Goal: Information Seeking & Learning: Learn about a topic

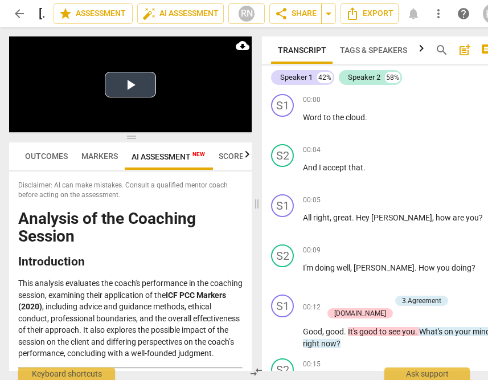
click at [138, 85] on button "Play Video" at bounding box center [130, 85] width 51 height 26
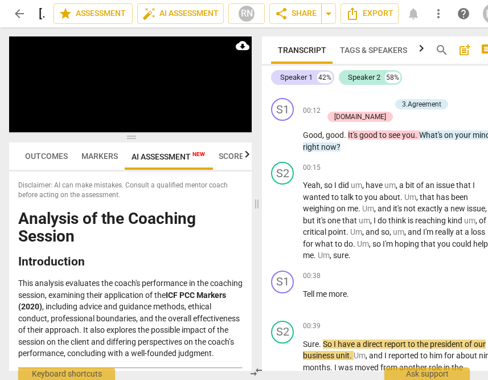
scroll to position [194, 0]
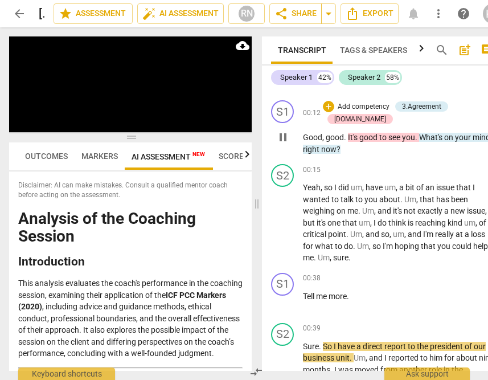
click at [285, 133] on span "pause" at bounding box center [283, 137] width 14 height 14
click at [0, 0] on span "play_arrow" at bounding box center [0, 0] width 0 height 0
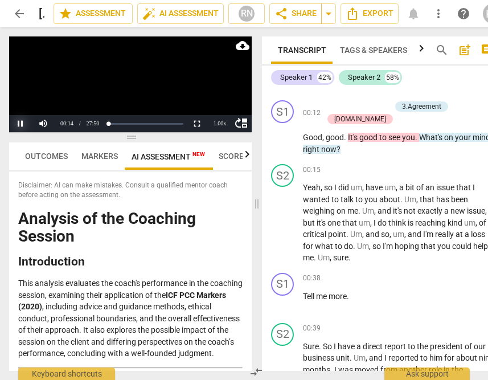
click at [20, 125] on button "Pause" at bounding box center [20, 123] width 23 height 17
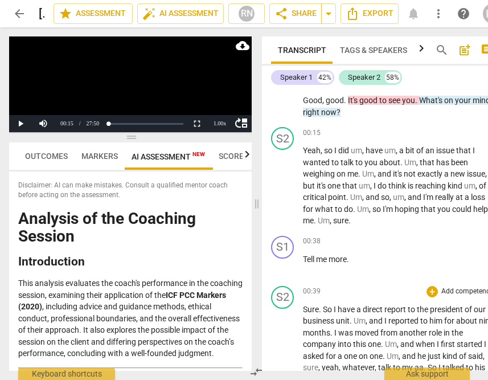
scroll to position [379, 0]
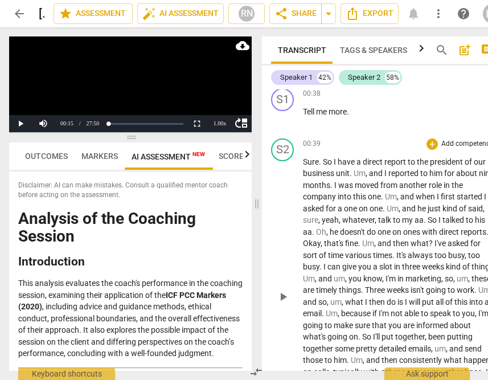
drag, startPoint x: 281, startPoint y: 289, endPoint x: 362, endPoint y: 268, distance: 83.5
click at [281, 290] on span "play_arrow" at bounding box center [283, 297] width 14 height 14
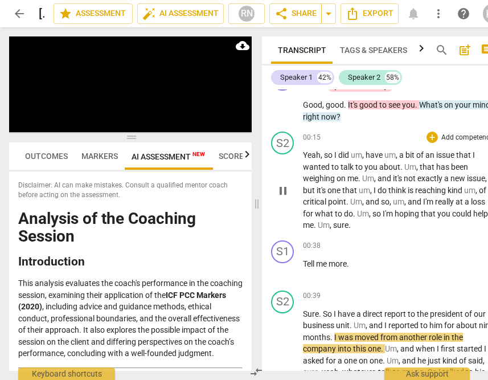
scroll to position [174, 0]
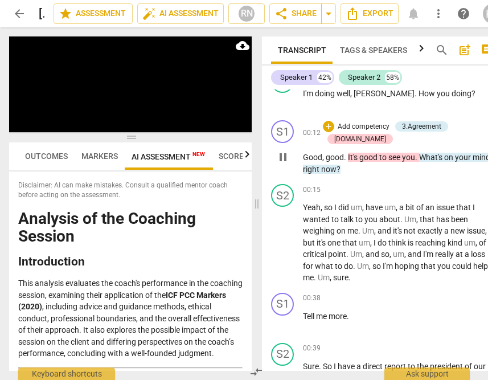
click at [278, 150] on span "pause" at bounding box center [283, 157] width 14 height 14
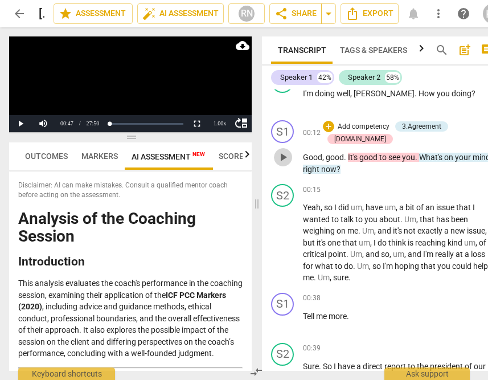
click at [278, 150] on span "play_arrow" at bounding box center [283, 157] width 14 height 14
click at [24, 119] on button "Pause" at bounding box center [20, 123] width 23 height 17
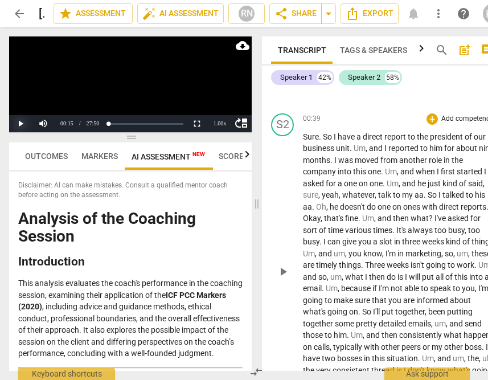
scroll to position [534, 0]
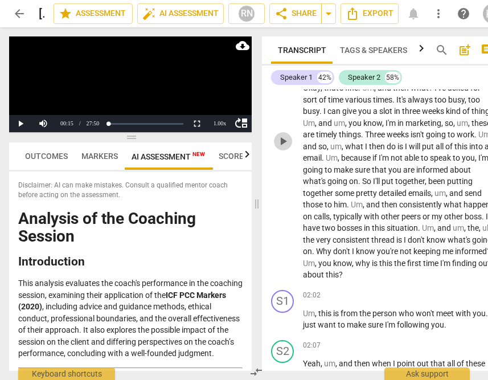
click at [286, 134] on span "play_arrow" at bounding box center [283, 141] width 14 height 14
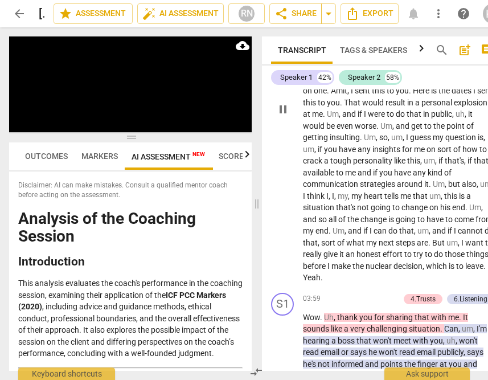
scroll to position [1018, 0]
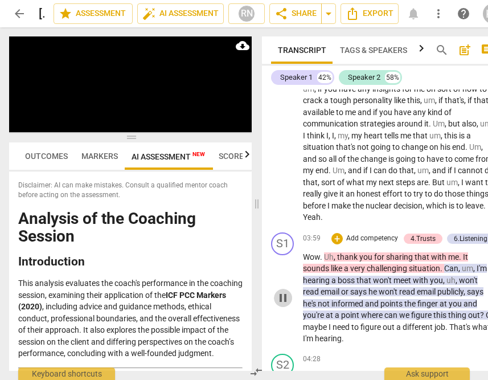
click at [281, 299] on span "pause" at bounding box center [283, 298] width 14 height 14
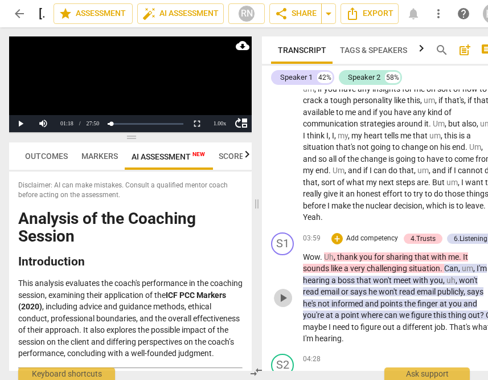
click at [284, 289] on button "play_arrow" at bounding box center [283, 298] width 18 height 18
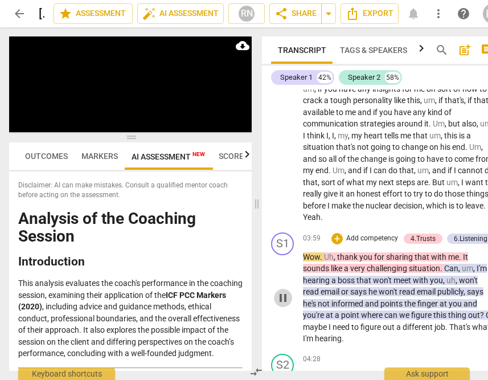
click at [279, 297] on span "pause" at bounding box center [283, 298] width 14 height 14
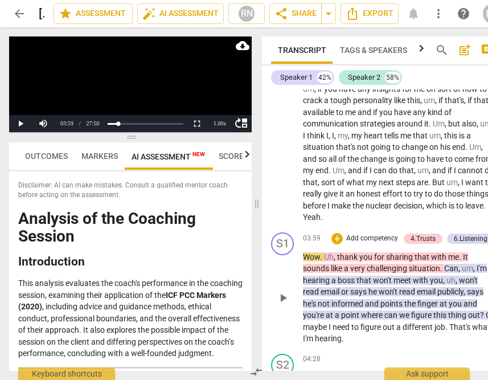
click at [278, 297] on span "play_arrow" at bounding box center [283, 298] width 14 height 14
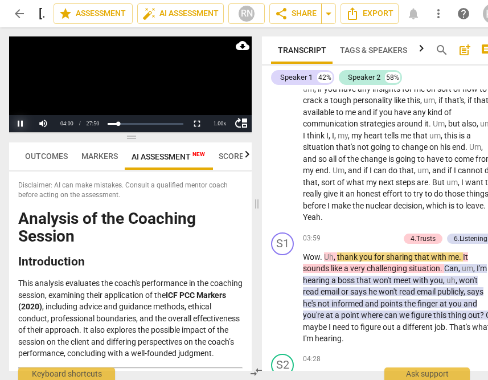
drag, startPoint x: 10, startPoint y: 109, endPoint x: 13, endPoint y: 115, distance: 6.6
click at [13, 114] on div "Play Video move_up Pause Current Time 04:00 / Duration Time 27:50 Loaded : 0% P…" at bounding box center [130, 84] width 242 height 96
click at [15, 117] on button "Pause" at bounding box center [20, 123] width 23 height 17
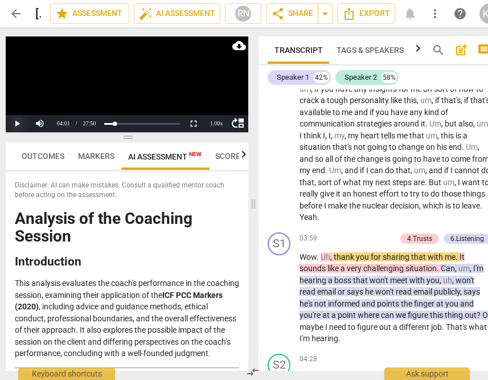
scroll to position [0, 24]
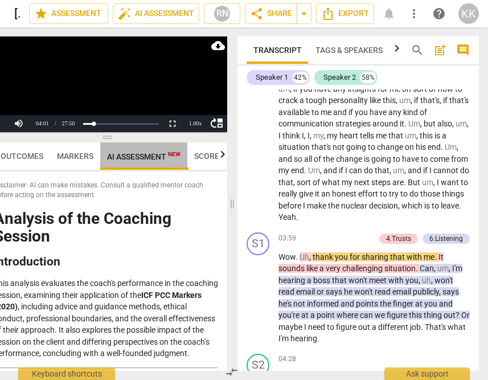
click at [151, 157] on span "AI Assessment New" at bounding box center [143, 156] width 73 height 9
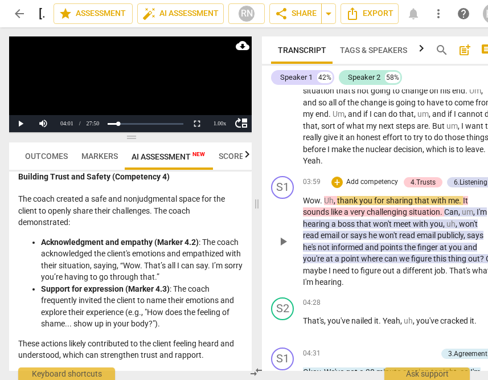
scroll to position [252, 0]
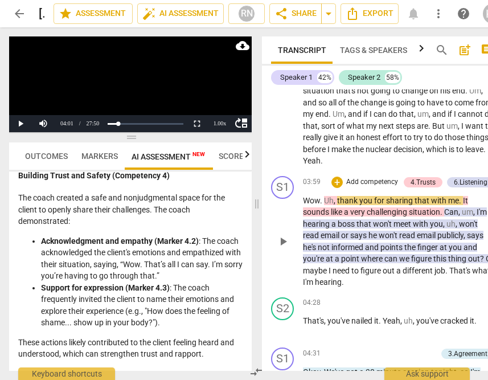
click at [280, 238] on span "play_arrow" at bounding box center [283, 242] width 14 height 14
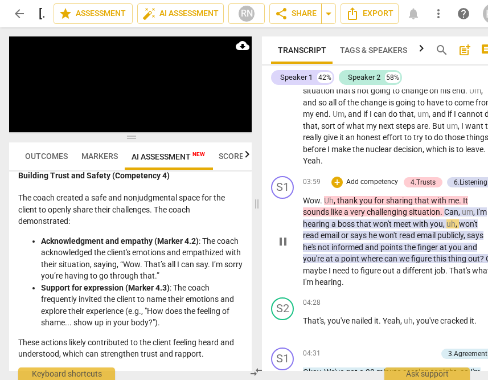
click at [480, 212] on span "I'm" at bounding box center [481, 211] width 10 height 9
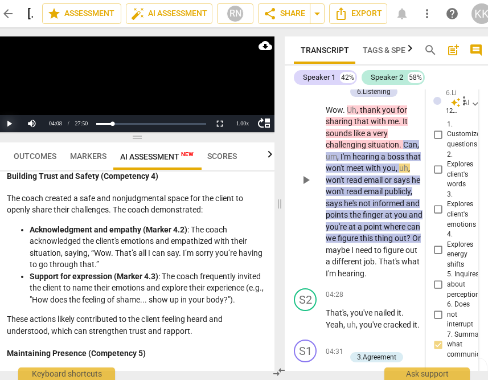
scroll to position [1970, 0]
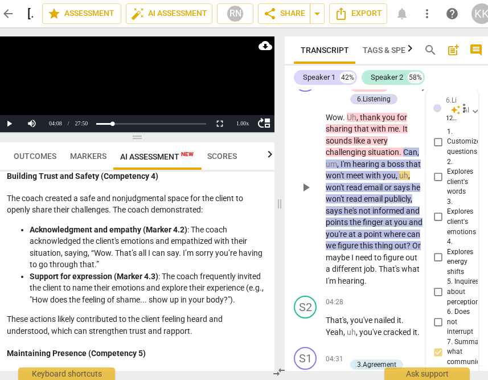
click at [341, 168] on span "I'm" at bounding box center [346, 163] width 12 height 9
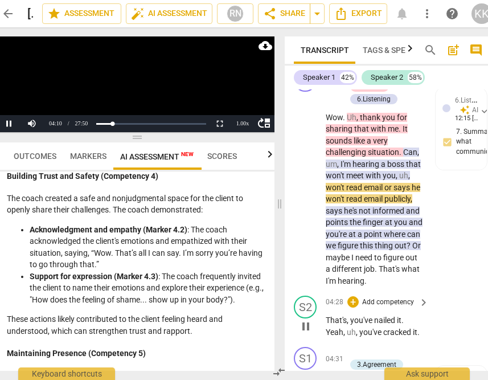
click at [406, 157] on span "Can" at bounding box center [410, 151] width 14 height 9
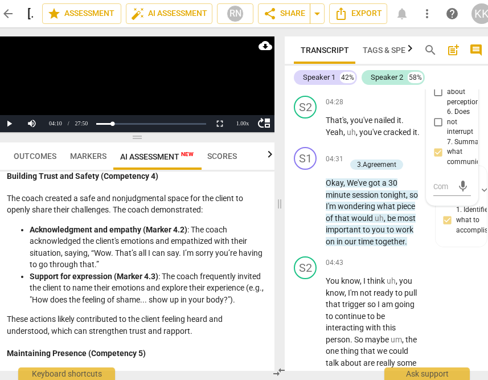
click at [406, 142] on div "S2 play_arrow pause 04:28 + Add competency keyboard_arrow_right That's , you've…" at bounding box center [388, 116] width 207 height 51
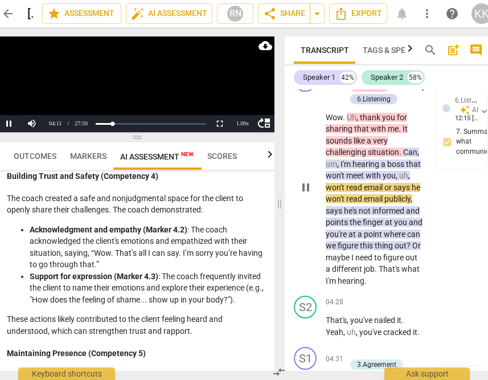
click at [343, 145] on span "sounds" at bounding box center [340, 140] width 28 height 9
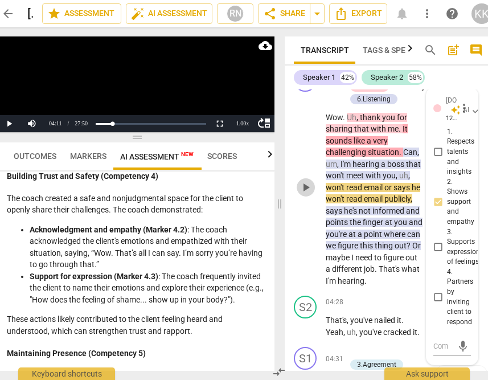
drag, startPoint x: 304, startPoint y: 237, endPoint x: 307, endPoint y: 227, distance: 10.8
click at [304, 194] on span "play_arrow" at bounding box center [306, 187] width 14 height 14
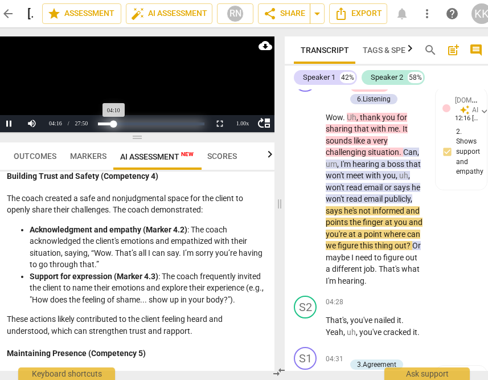
click at [114, 122] on div "Progress : 14.97%" at bounding box center [106, 123] width 16 height 3
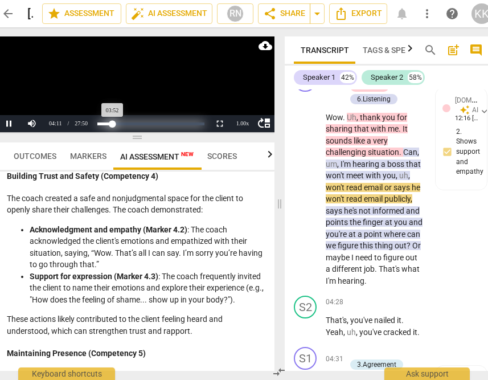
click at [111, 122] on div "Progress : 13.90%" at bounding box center [104, 123] width 15 height 3
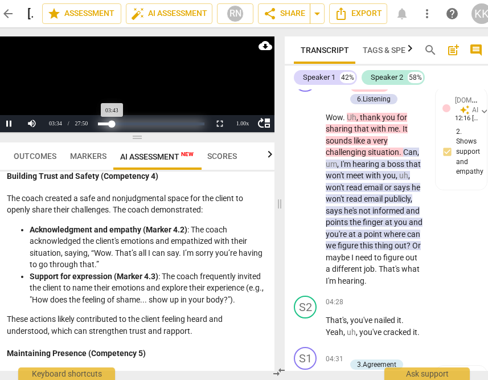
click at [112, 123] on div "Progress : 13.37%" at bounding box center [105, 123] width 14 height 3
click at [114, 125] on div "Progress : 14.97%" at bounding box center [106, 123] width 16 height 3
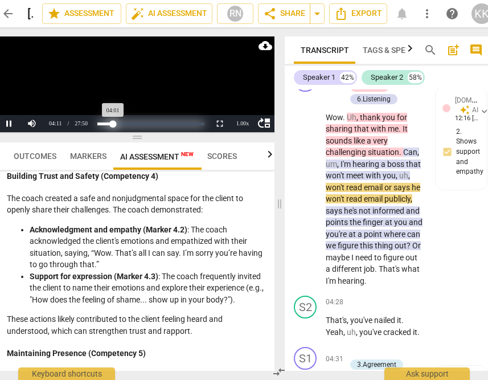
click at [113, 124] on div "Progress : 14.44%" at bounding box center [104, 123] width 15 height 3
click at [111, 122] on div "Progress : 12.83%" at bounding box center [105, 123] width 14 height 3
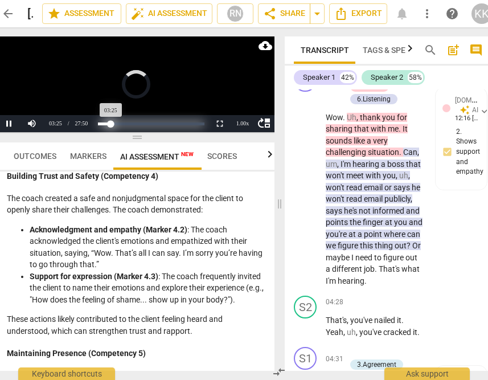
scroll to position [1743, 0]
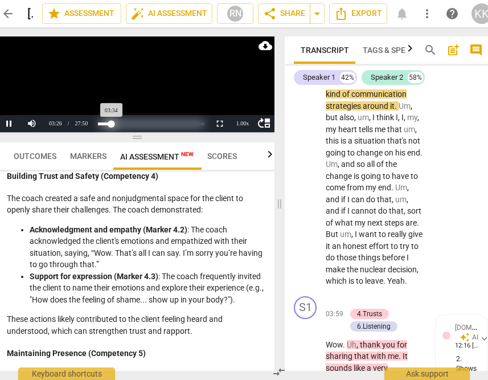
click at [111, 122] on div "Progress : 12.83%" at bounding box center [105, 123] width 14 height 3
click at [112, 122] on div "Progress : 13.37%" at bounding box center [105, 123] width 14 height 3
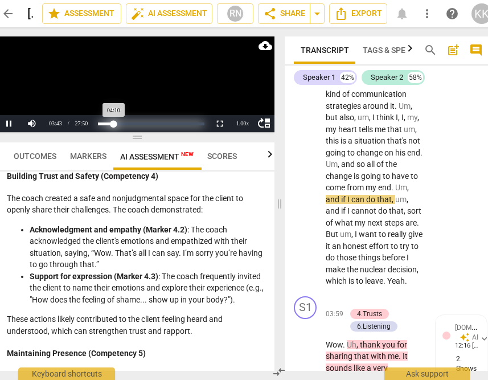
click at [114, 124] on div "Progress : 14.97%" at bounding box center [106, 123] width 16 height 3
click at [113, 123] on div "Progress : 14.44%" at bounding box center [105, 123] width 15 height 3
click at [111, 122] on div "Progress : 12.30%" at bounding box center [104, 123] width 13 height 3
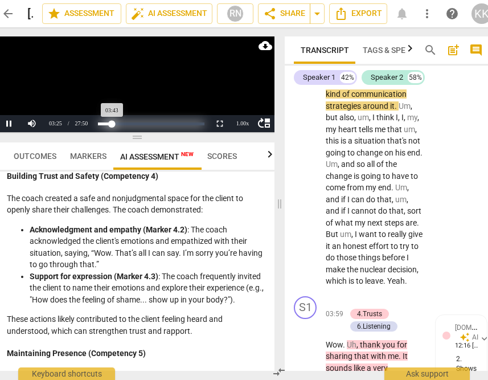
click at [112, 122] on div "Progress : 13.37%" at bounding box center [105, 123] width 14 height 3
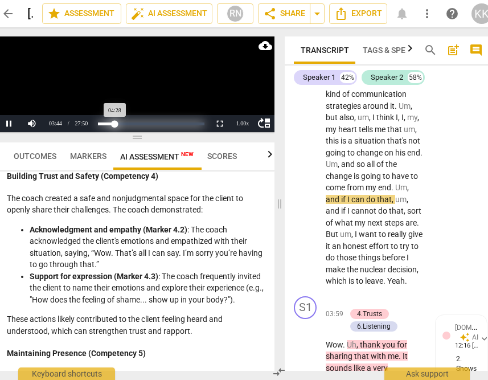
click at [115, 124] on div "Progress : 16.04%" at bounding box center [106, 123] width 17 height 3
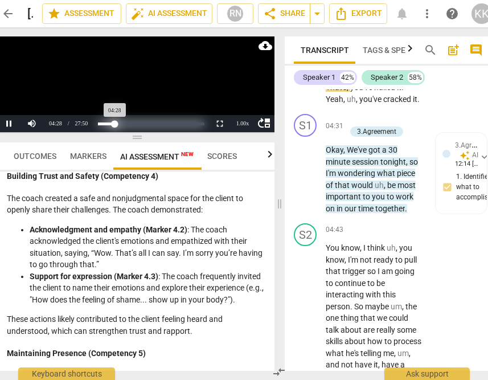
click at [115, 123] on div "Progress : 16.04%" at bounding box center [106, 123] width 17 height 3
click at [112, 122] on div "Progress : 14.97%" at bounding box center [106, 123] width 16 height 3
click at [112, 122] on div "Progress : 13.37%" at bounding box center [105, 123] width 14 height 3
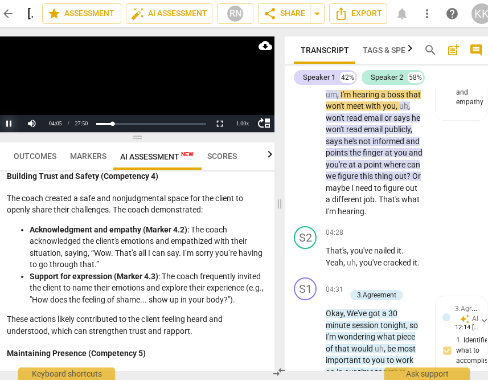
click at [9, 121] on button "Pause" at bounding box center [9, 123] width 23 height 17
click at [9, 120] on button "Play" at bounding box center [9, 123] width 23 height 17
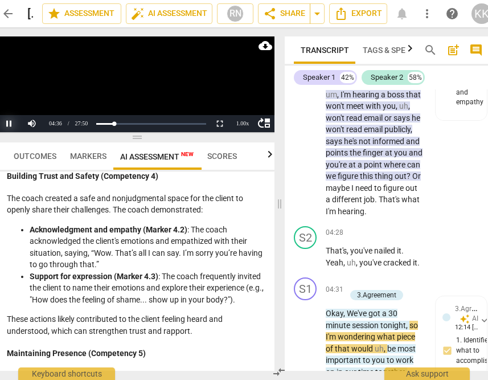
scroll to position [2329, 0]
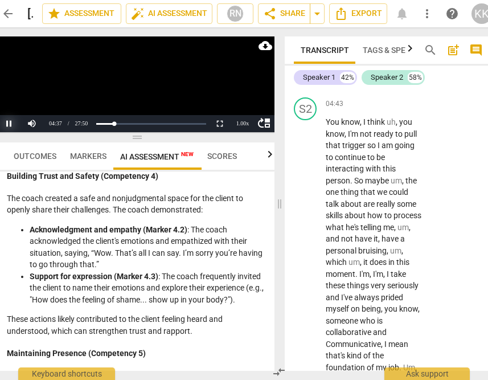
click at [11, 123] on button "Pause" at bounding box center [9, 123] width 23 height 17
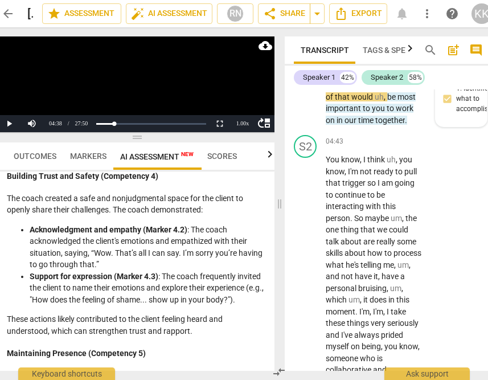
scroll to position [2269, 0]
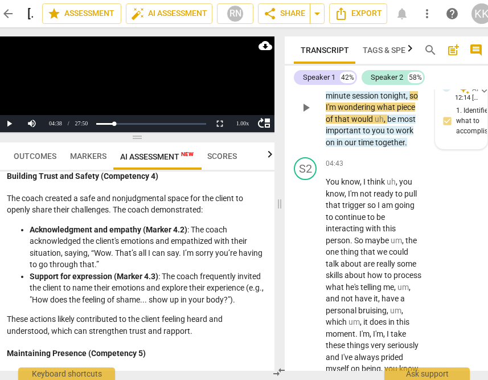
click at [442, 142] on div "3.Agreement auto_awesome AI check delete 12:14 [DATE] 1. Identifies what to acc…" at bounding box center [461, 107] width 38 height 68
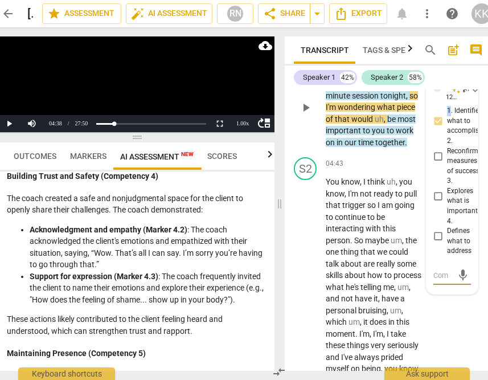
click at [443, 161] on div "3.Agreement auto_awesome AI check delete 12:14 [DATE] more_vert 1. Identifies w…" at bounding box center [452, 167] width 38 height 188
click at [457, 94] on span "more_vert" at bounding box center [464, 88] width 14 height 14
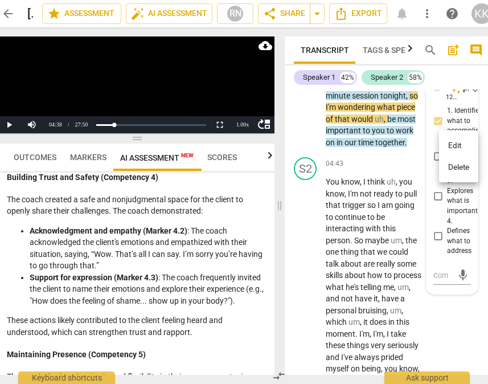
click at [443, 101] on div at bounding box center [244, 192] width 488 height 384
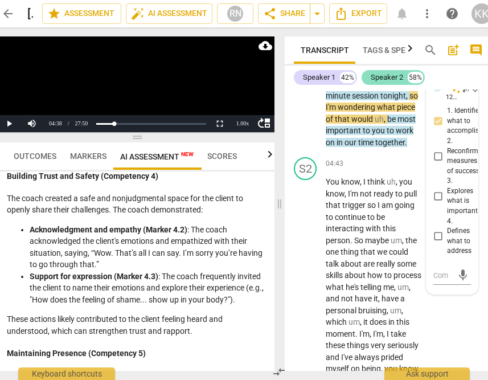
click at [377, 81] on div "Speaker 2" at bounding box center [387, 77] width 32 height 11
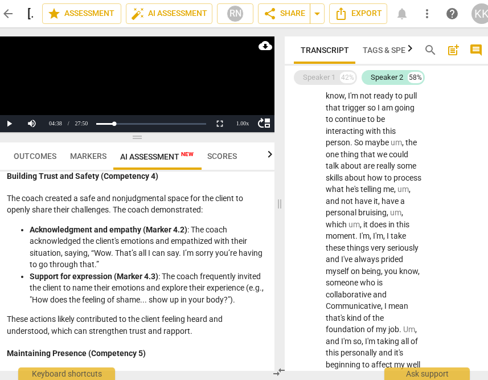
click at [321, 77] on div "Speaker 1" at bounding box center [319, 77] width 32 height 11
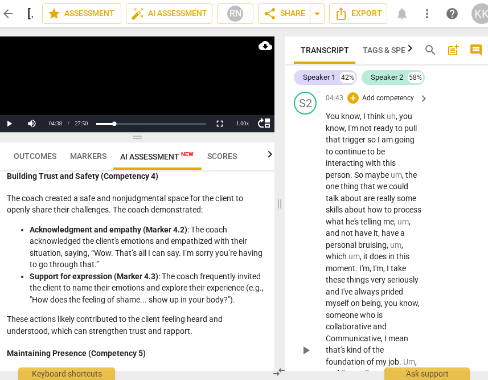
scroll to position [2198, 0]
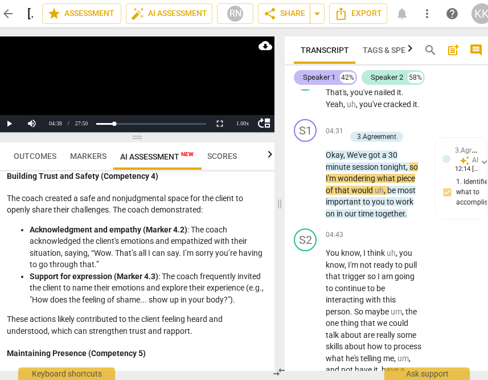
click at [324, 75] on div "Speaker 1" at bounding box center [319, 77] width 32 height 11
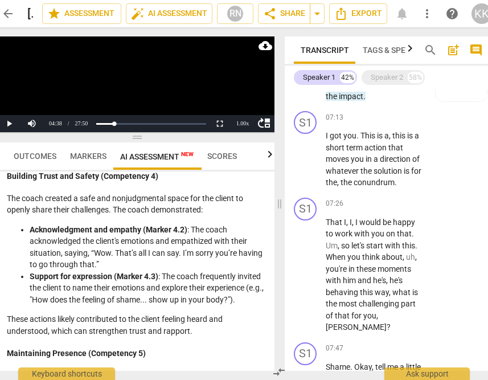
scroll to position [914, 0]
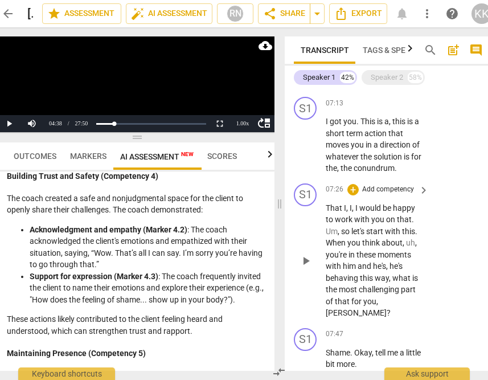
click at [303, 264] on span "play_arrow" at bounding box center [306, 261] width 14 height 14
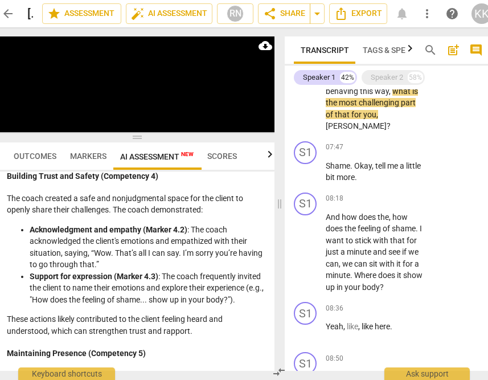
scroll to position [1100, 0]
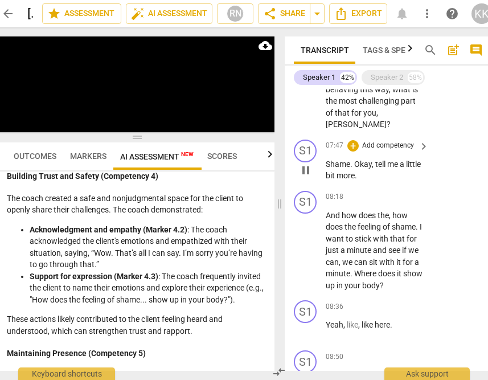
click at [304, 172] on span "pause" at bounding box center [306, 170] width 14 height 14
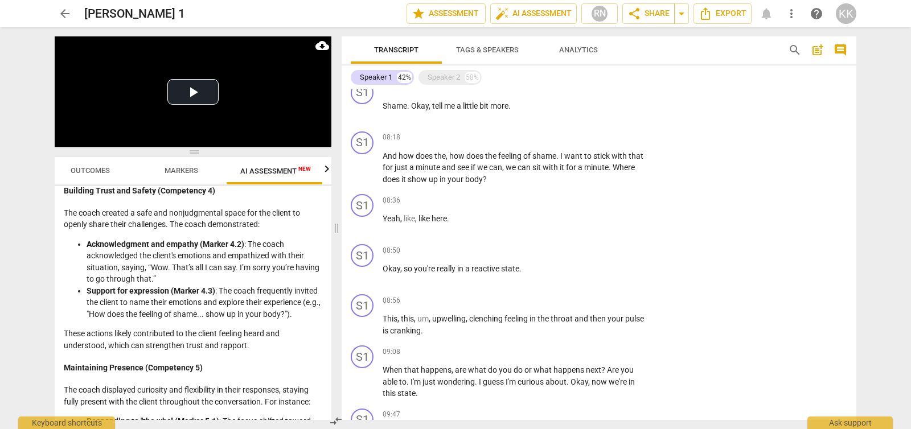
scroll to position [0, 21]
